Goal: Transaction & Acquisition: Purchase product/service

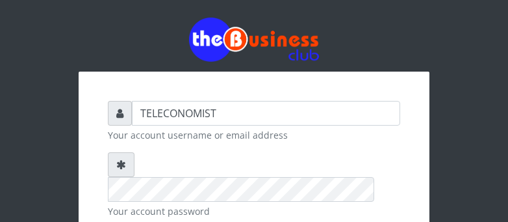
scroll to position [54, 0]
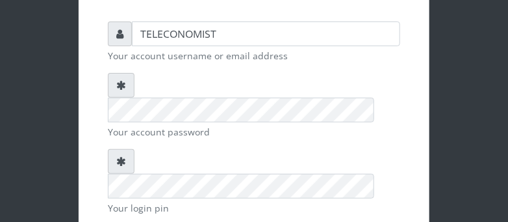
drag, startPoint x: 0, startPoint y: 0, endPoint x: 415, endPoint y: 233, distance: 475.7
click at [415, 221] on html "TELECONOMIST Your account username or email address Your account password Your …" at bounding box center [254, 163] width 508 height 485
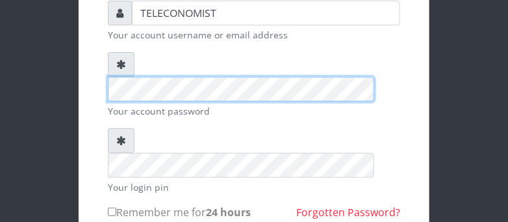
scroll to position [101, 0]
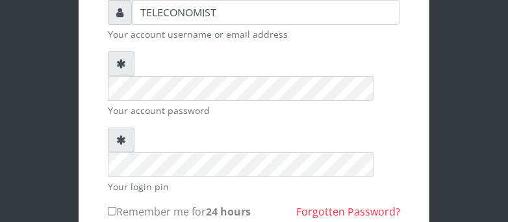
click at [112, 207] on input "Remember me for 24 hours" at bounding box center [112, 211] width 8 height 8
checkbox input "true"
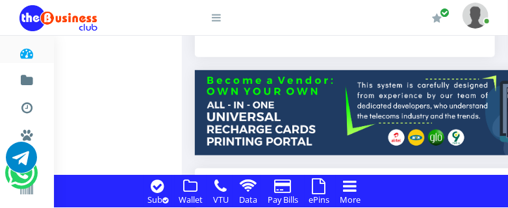
scroll to position [374, 0]
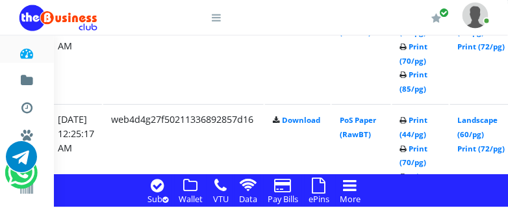
scroll to position [1155, 250]
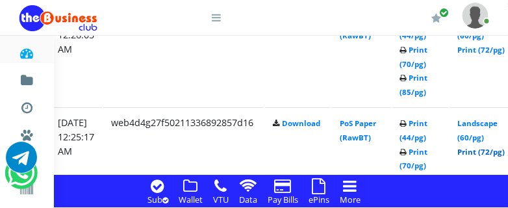
click at [486, 151] on link "Print (72/pg)" at bounding box center [481, 152] width 47 height 10
click at [487, 48] on link "Print (72/pg)" at bounding box center [481, 50] width 47 height 10
